Goal: Check status: Check status

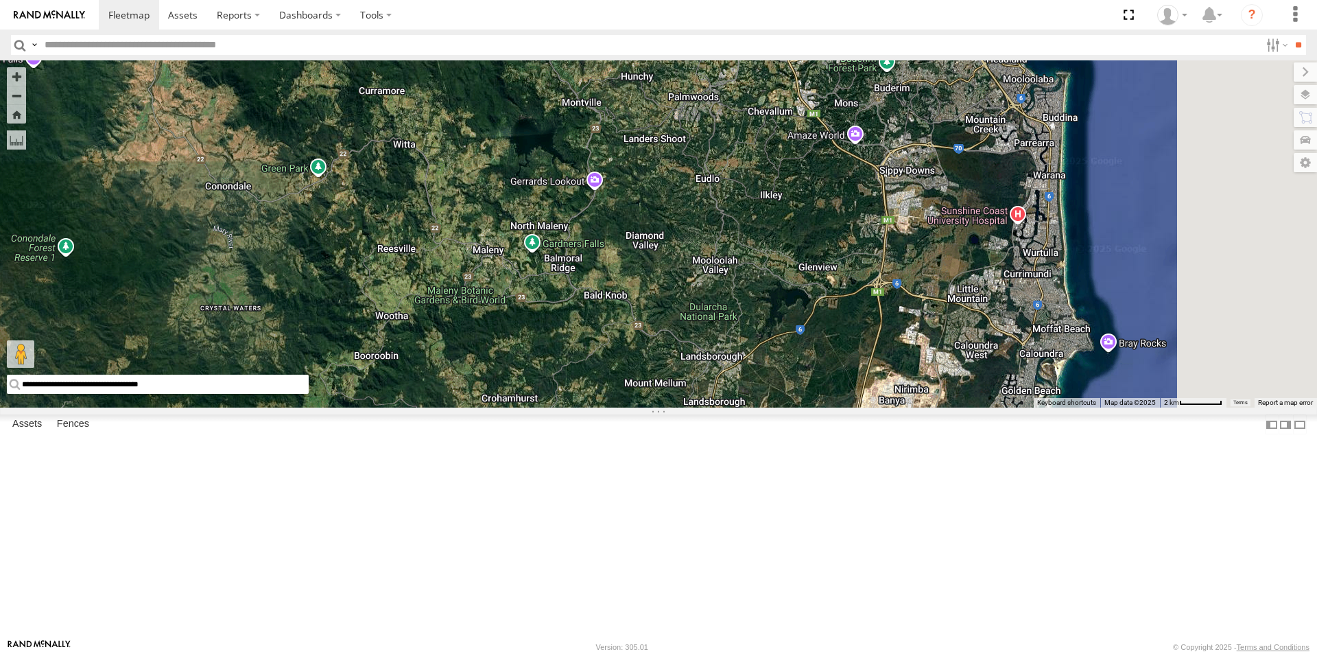
drag, startPoint x: 850, startPoint y: 190, endPoint x: 632, endPoint y: 548, distance: 419.4
click at [633, 408] on div "Delivery Truck cruise Small Truck" at bounding box center [658, 233] width 1317 height 347
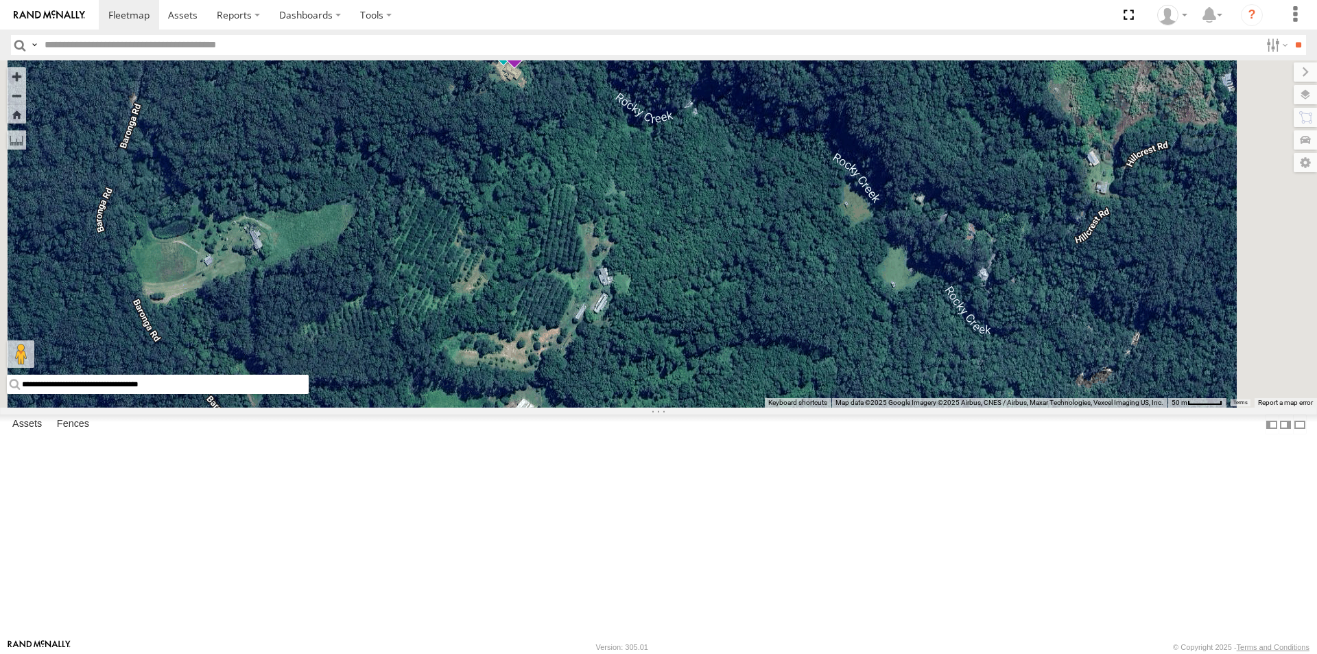
drag, startPoint x: 717, startPoint y: 177, endPoint x: 700, endPoint y: 394, distance: 217.5
click at [700, 394] on div "Delivery Truck cruise Small Truck" at bounding box center [658, 233] width 1317 height 347
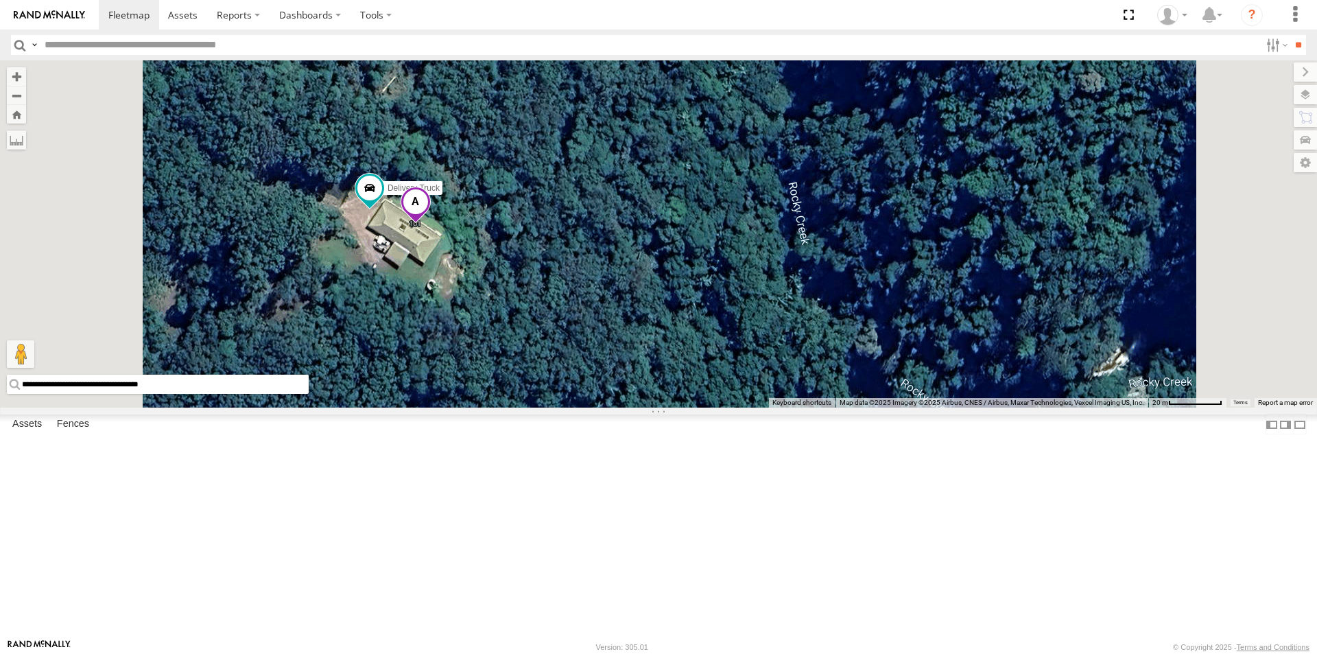
drag, startPoint x: 463, startPoint y: 616, endPoint x: 362, endPoint y: 614, distance: 100.9
click at [309, 394] on input "**********" at bounding box center [158, 384] width 302 height 19
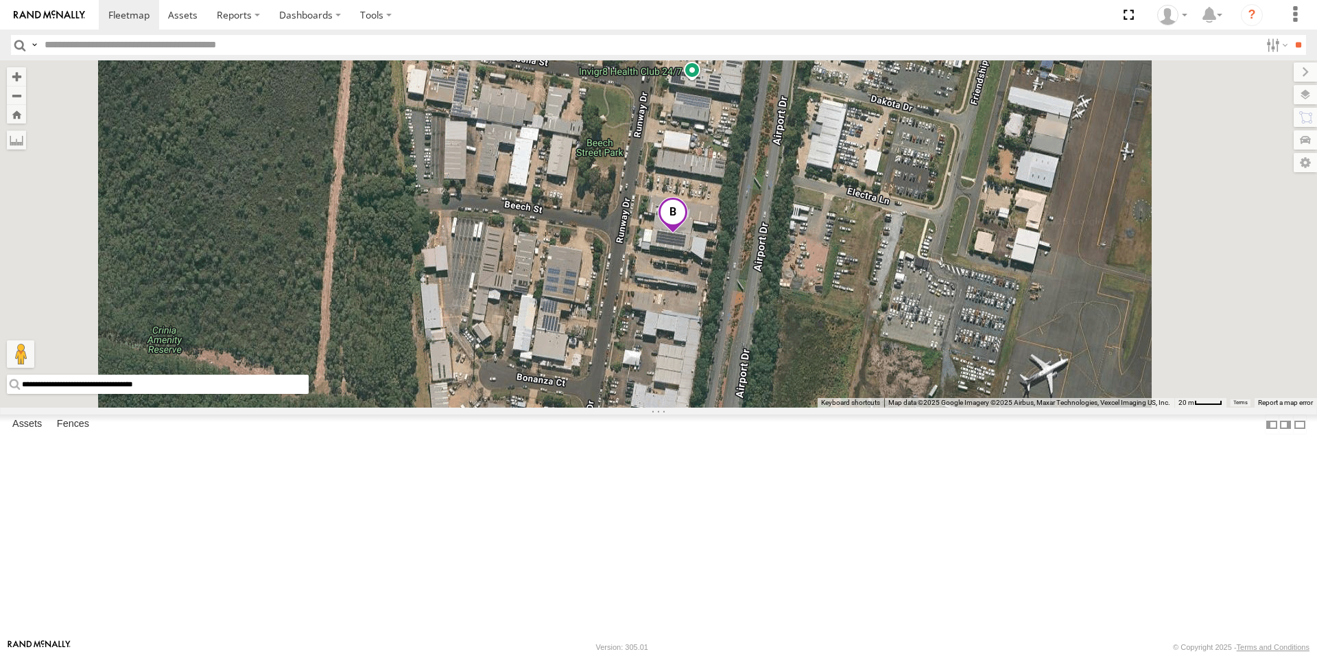
drag, startPoint x: 456, startPoint y: 617, endPoint x: 364, endPoint y: 622, distance: 92.7
click at [309, 394] on input "**********" at bounding box center [158, 384] width 302 height 19
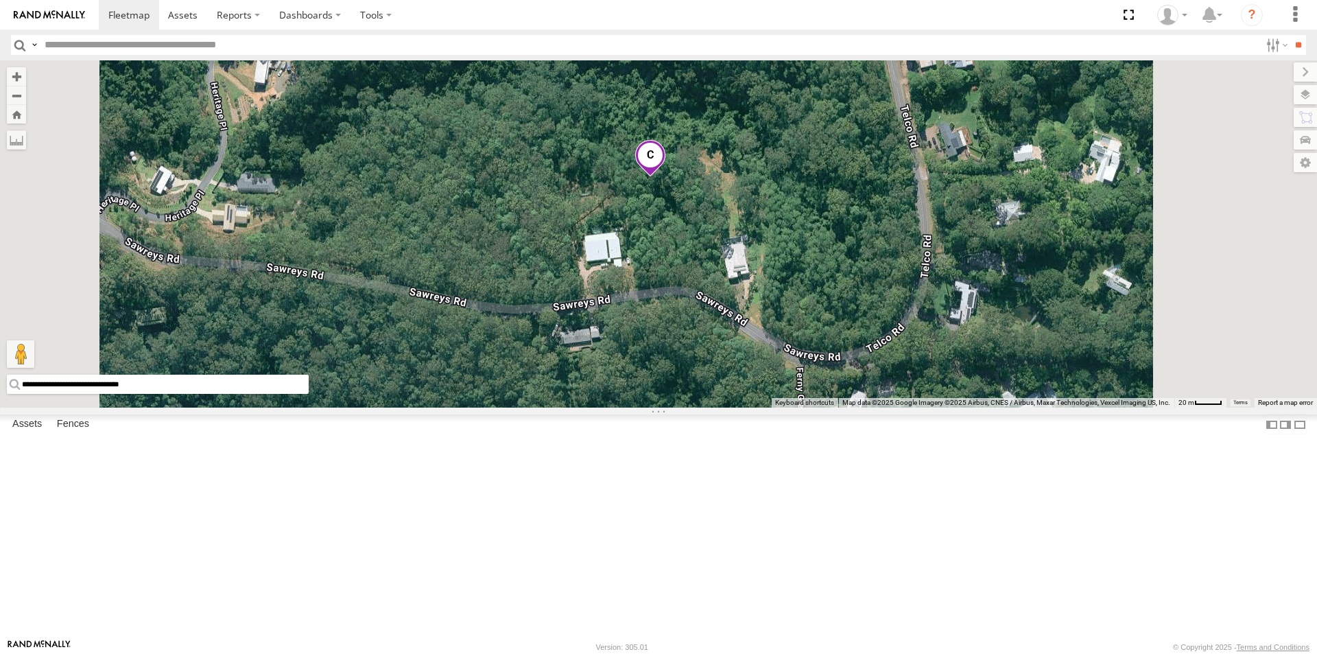
drag, startPoint x: 441, startPoint y: 617, endPoint x: 365, endPoint y: 619, distance: 76.2
click at [309, 394] on input "**********" at bounding box center [158, 384] width 302 height 19
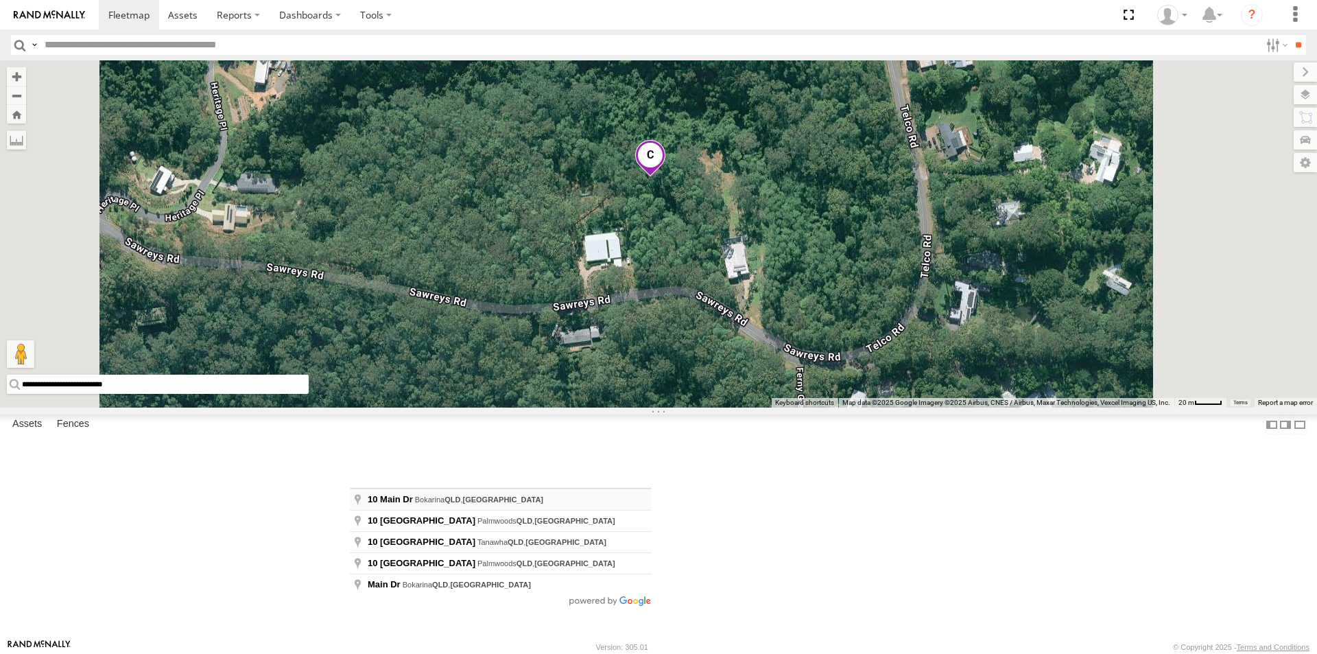
type input "**********"
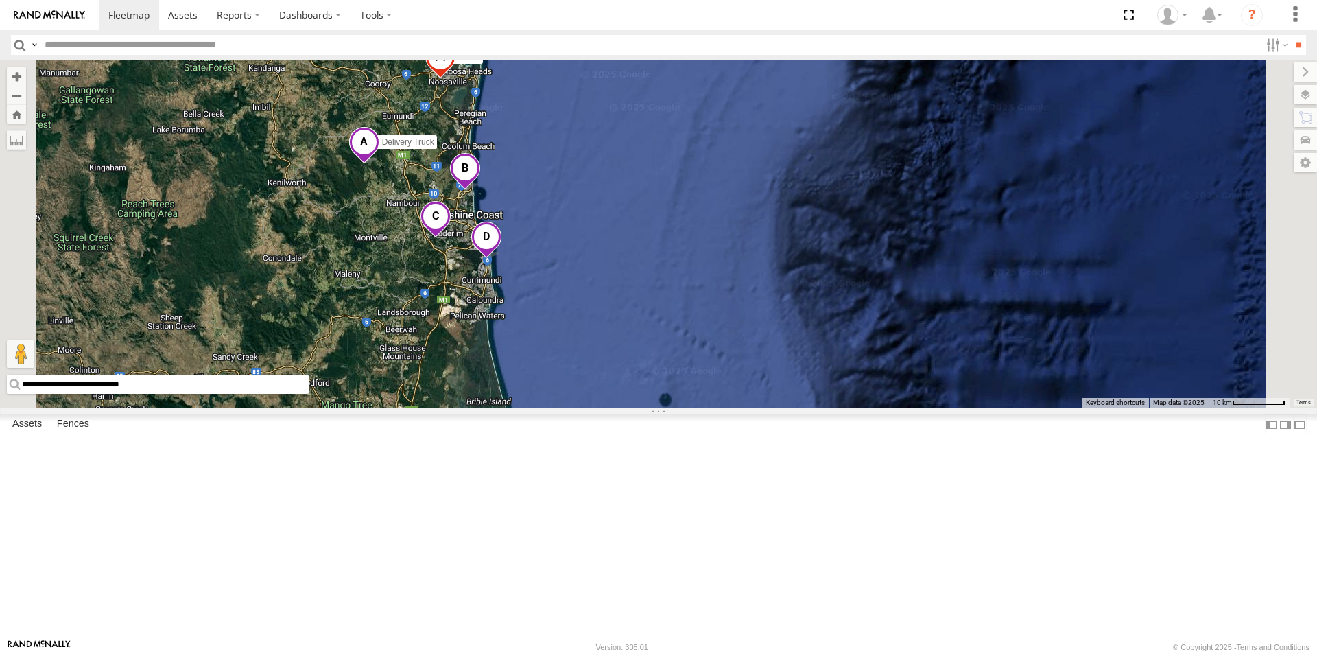
click at [456, 79] on span at bounding box center [440, 60] width 30 height 37
click at [719, 264] on div "Delivery Truck cruise Small Truck cruise All Assets [GEOGRAPHIC_DATA] [GEOGRAPH…" at bounding box center [658, 233] width 1317 height 347
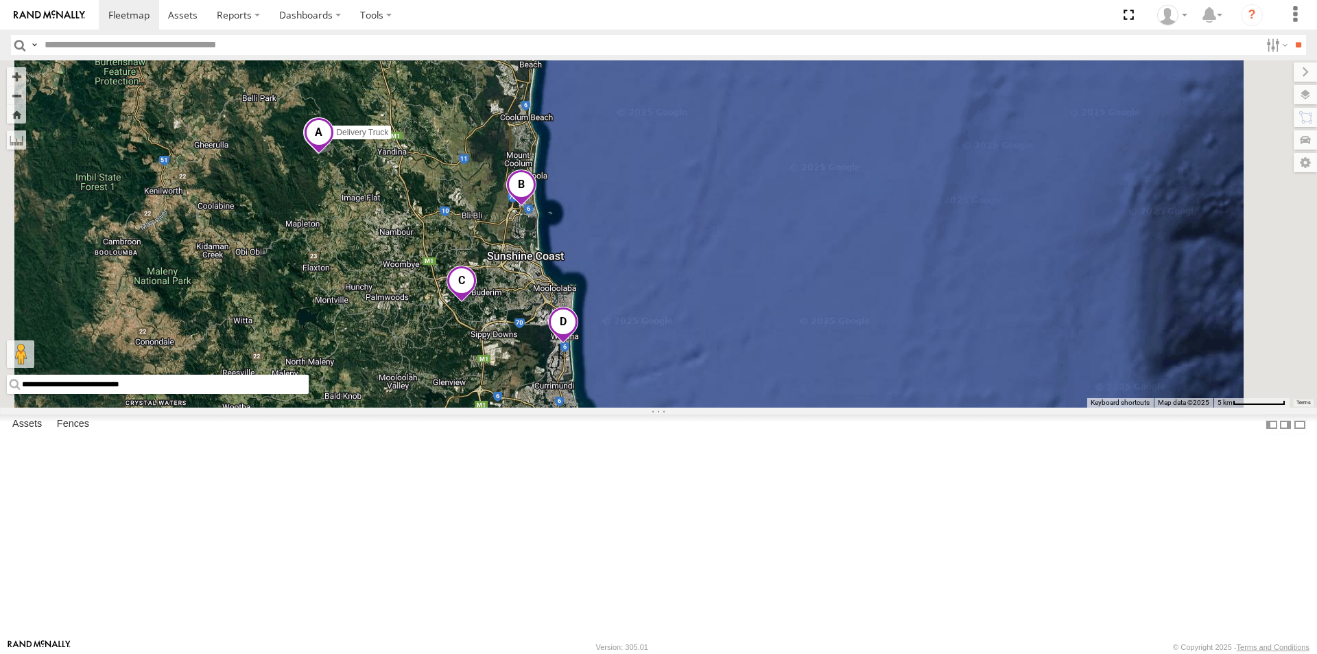
drag, startPoint x: 664, startPoint y: 337, endPoint x: 676, endPoint y: 562, distance: 225.4
click at [677, 408] on div "Delivery Truck cruise Small Truck" at bounding box center [658, 233] width 1317 height 347
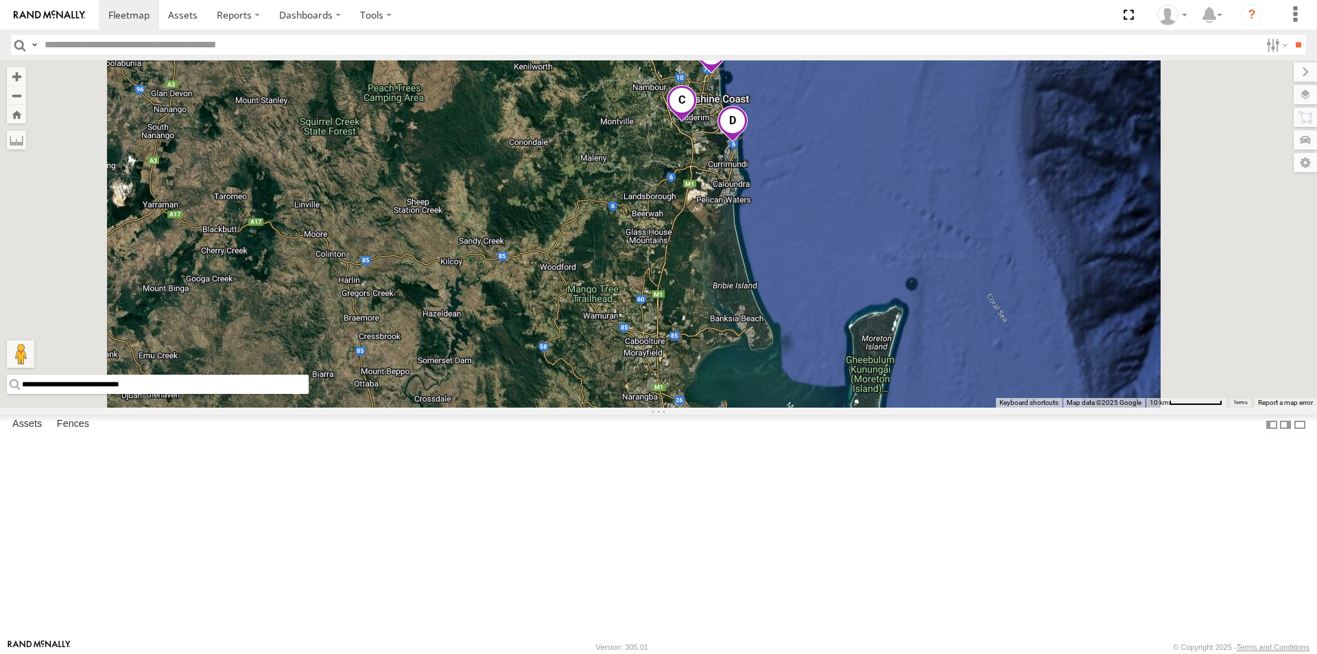
click at [626, 49] on span at bounding box center [611, 30] width 30 height 37
click at [554, 32] on span at bounding box center [543, 28] width 23 height 10
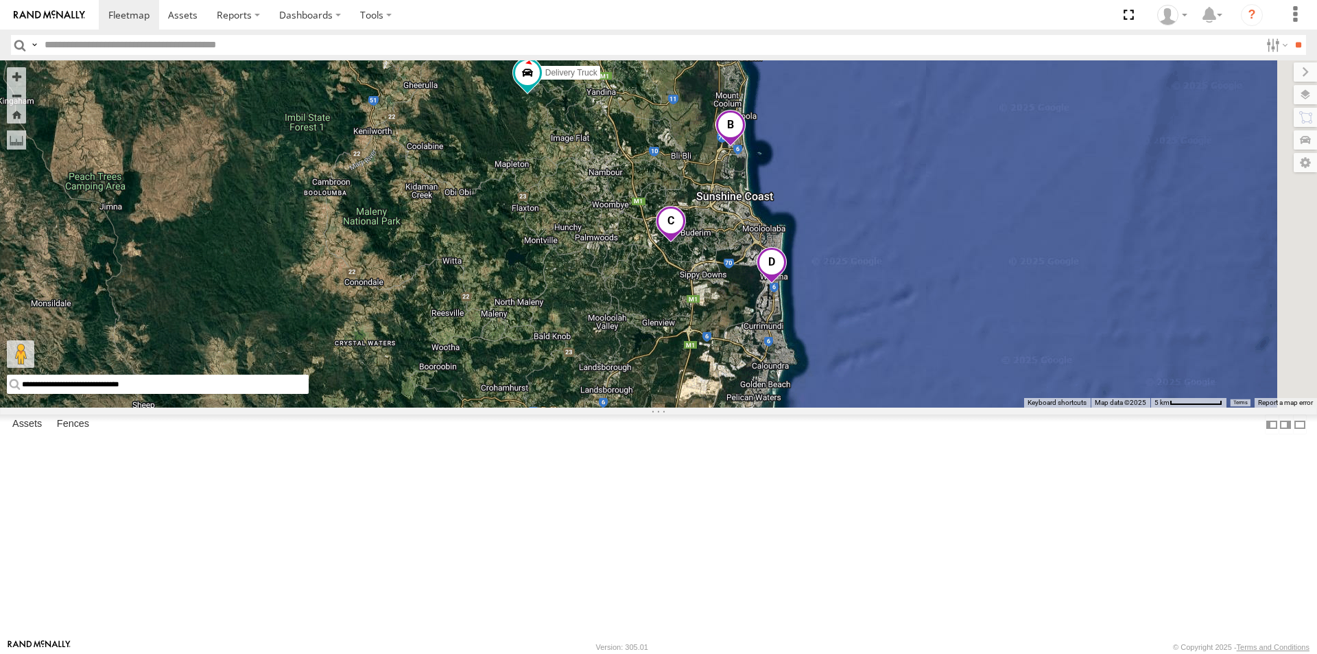
drag, startPoint x: 887, startPoint y: 199, endPoint x: 737, endPoint y: 365, distance: 223.9
click at [737, 365] on div "Delivery Truck cruise Small Truck" at bounding box center [658, 233] width 1317 height 347
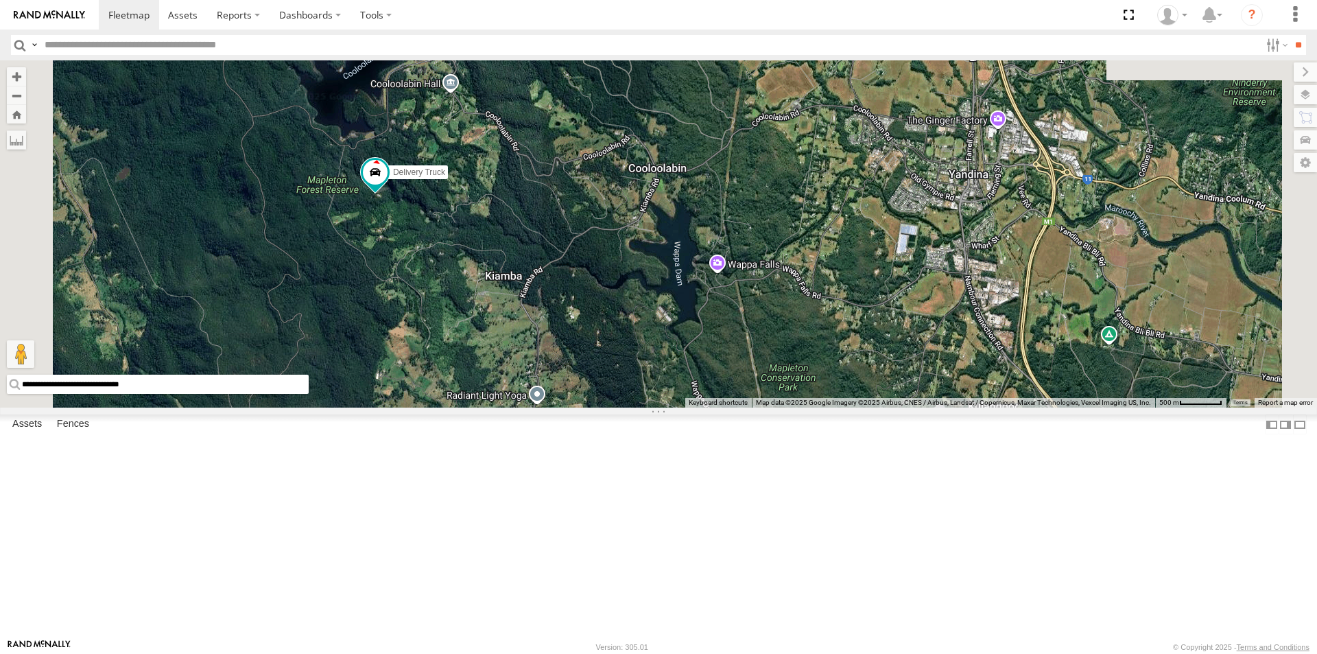
drag, startPoint x: 615, startPoint y: 143, endPoint x: 605, endPoint y: 496, distance: 352.8
click at [605, 408] on div "Delivery Truck cruise Small Truck" at bounding box center [658, 233] width 1317 height 347
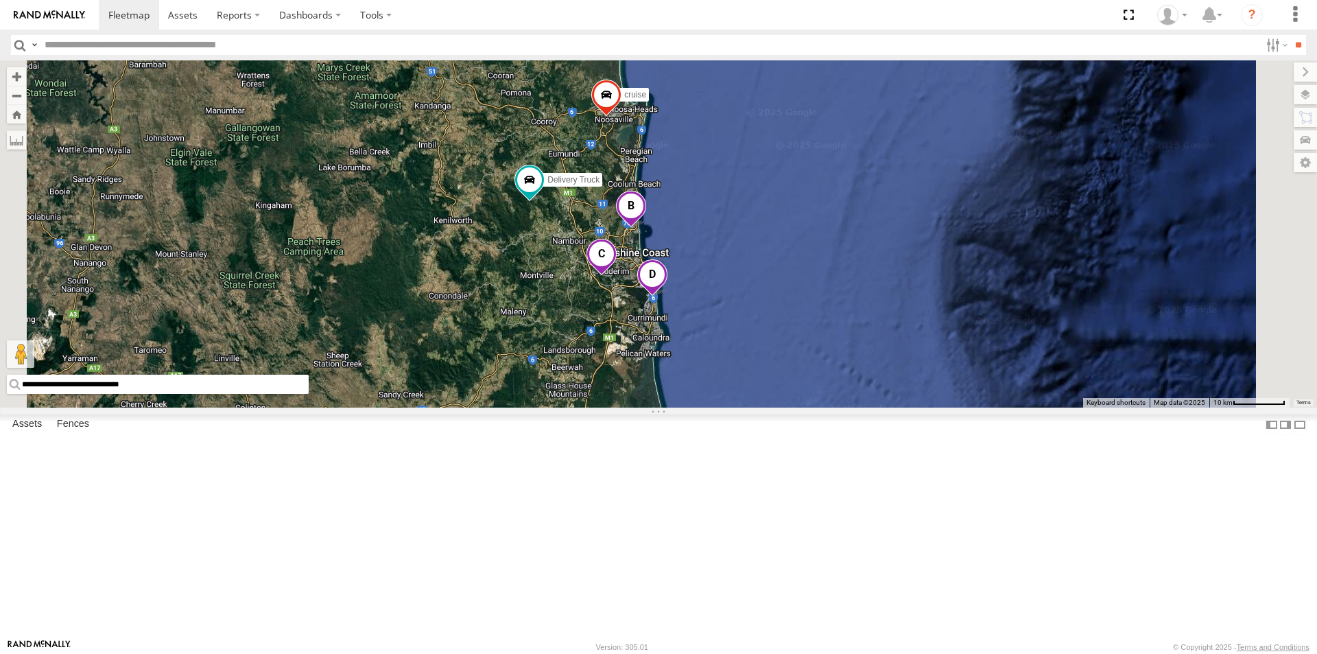
drag, startPoint x: 817, startPoint y: 624, endPoint x: 742, endPoint y: 405, distance: 231.5
click at [742, 405] on div "Delivery Truck cruise Small Truck" at bounding box center [658, 233] width 1317 height 347
click at [616, 274] on span at bounding box center [601, 255] width 30 height 37
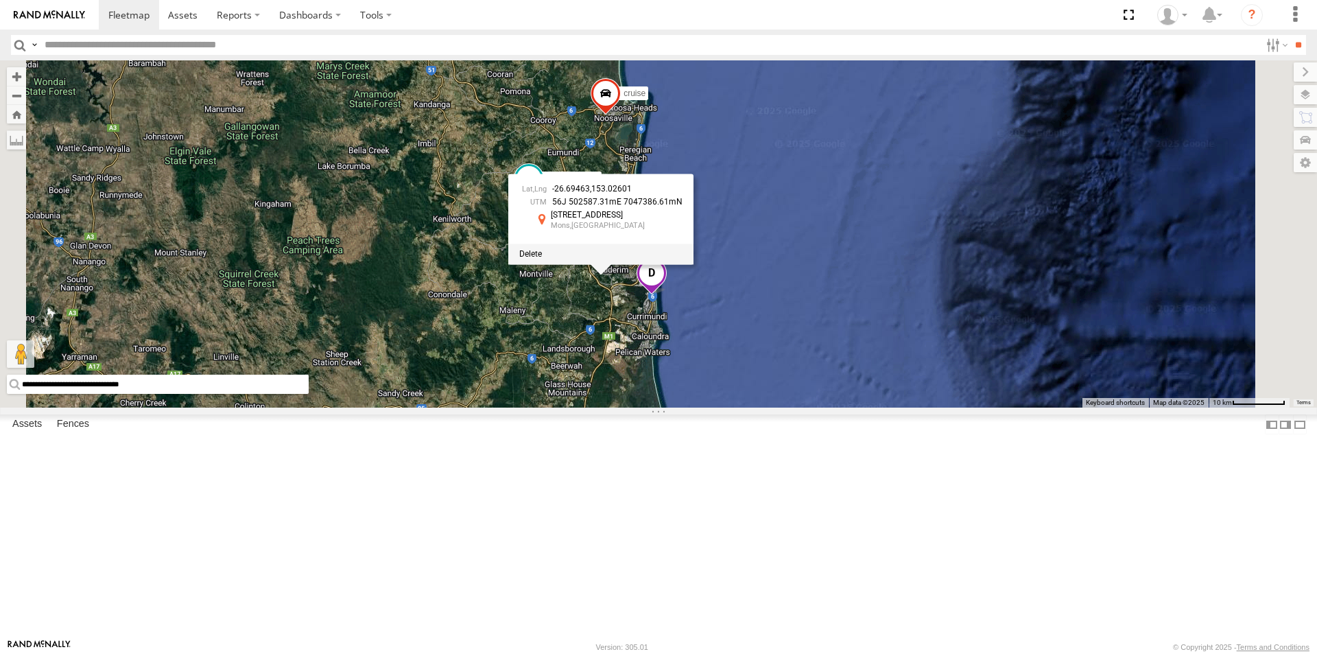
click at [783, 408] on div "Delivery Truck cruise Small Truck -26.69463 , 153.02601 56J 502587.31mE 7047386…" at bounding box center [658, 233] width 1317 height 347
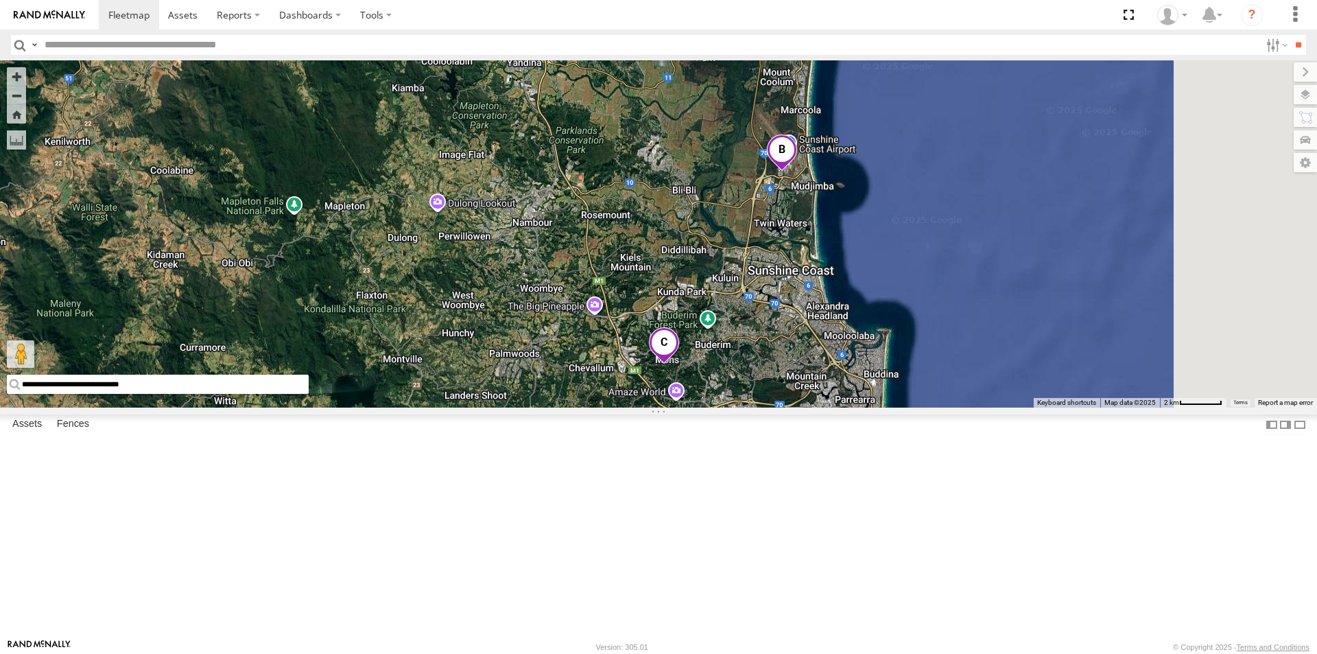
drag, startPoint x: 829, startPoint y: 122, endPoint x: 601, endPoint y: 408, distance: 365.2
click at [612, 408] on div "Delivery Truck cruise Small Truck" at bounding box center [658, 233] width 1317 height 347
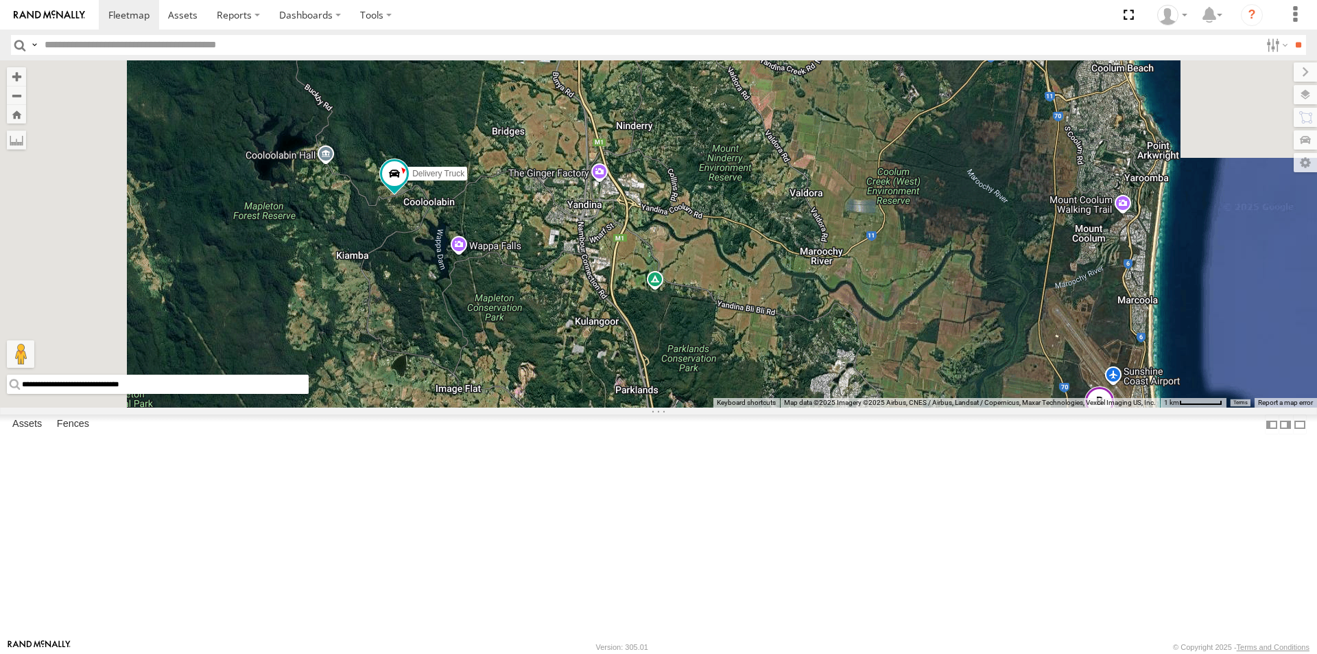
drag, startPoint x: 561, startPoint y: 150, endPoint x: 598, endPoint y: 410, distance: 261.9
click at [598, 408] on div "Delivery Truck cruise Small Truck" at bounding box center [658, 233] width 1317 height 347
